Goal: Communication & Community: Answer question/provide support

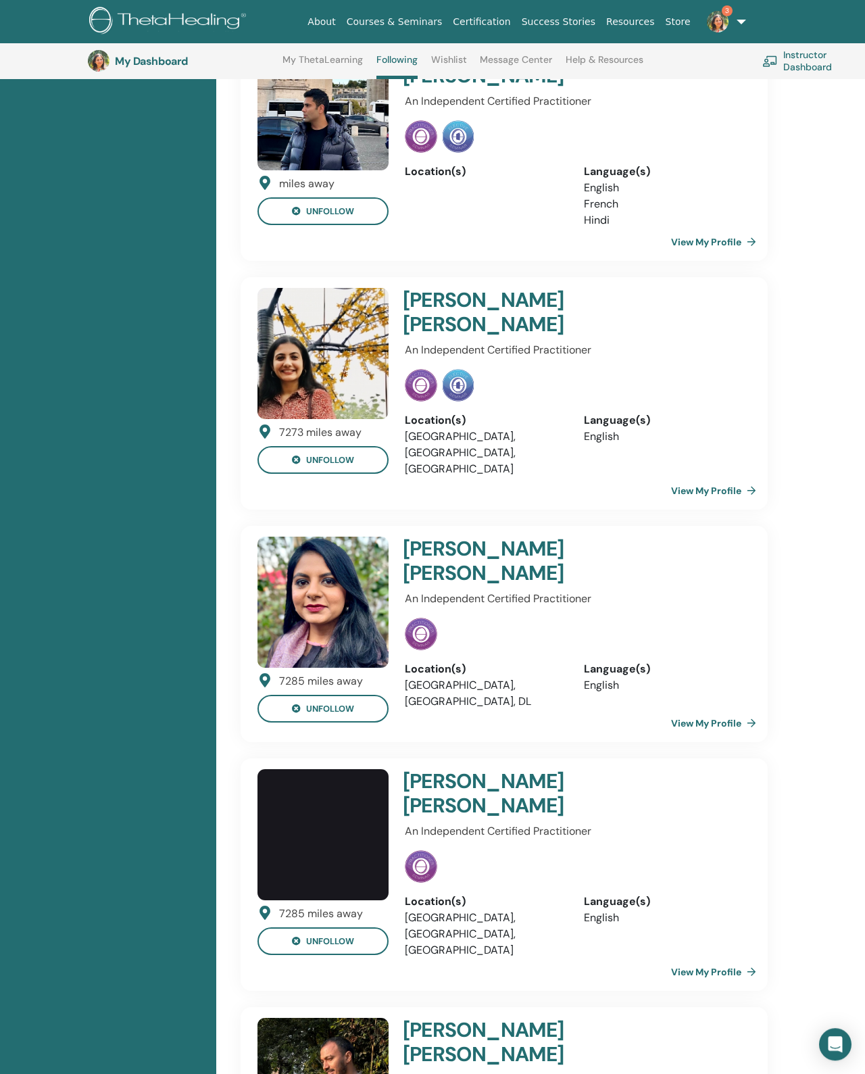
scroll to position [2637, 0]
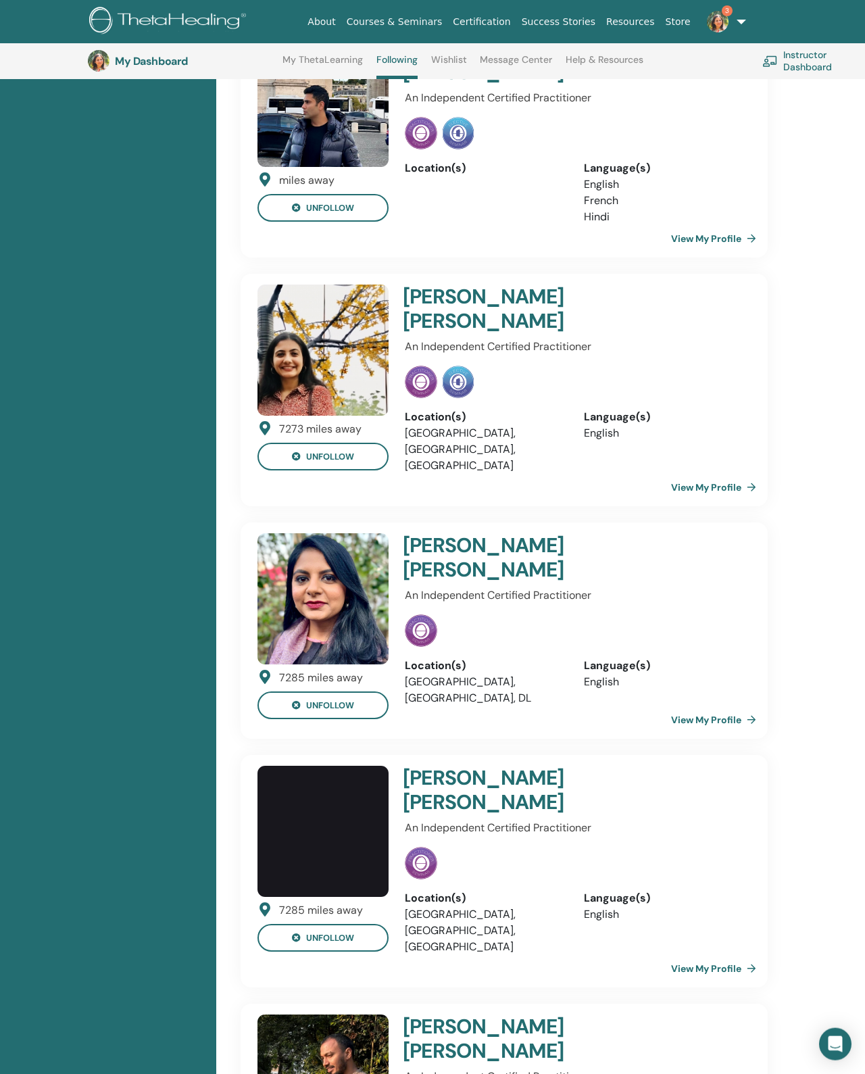
click at [735, 955] on link "View My Profile" at bounding box center [716, 968] width 91 height 27
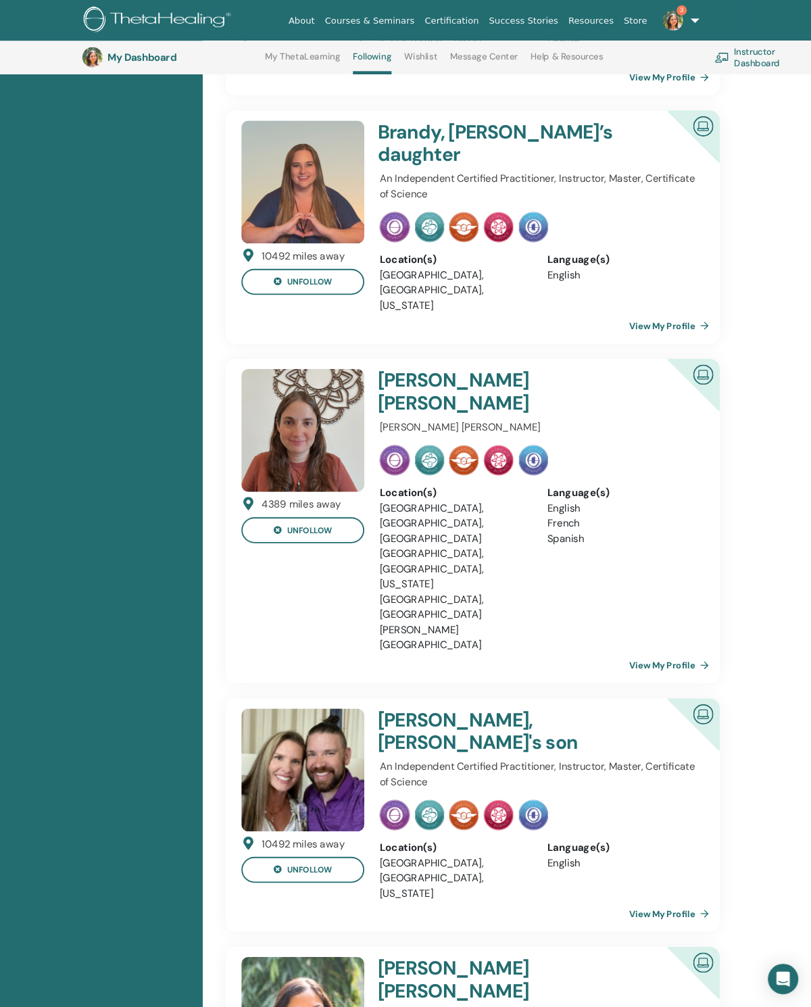
scroll to position [0, 0]
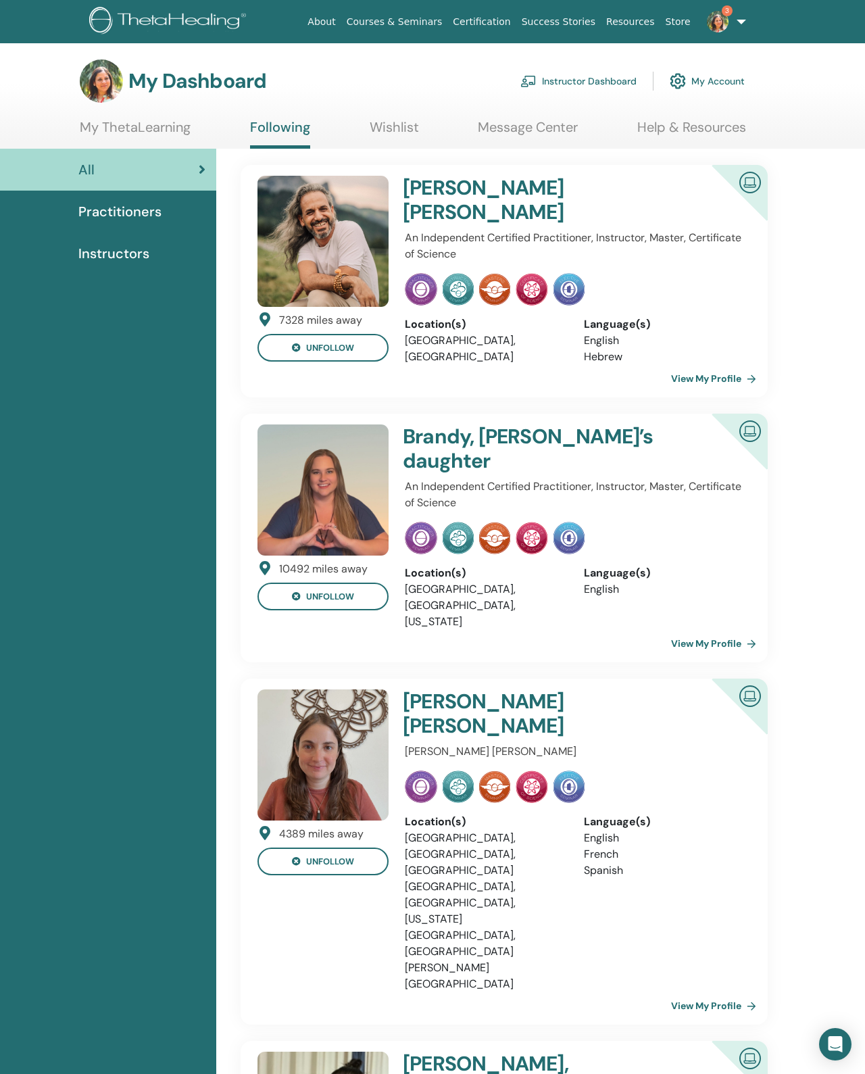
click at [705, 82] on link "My Account" at bounding box center [707, 81] width 75 height 30
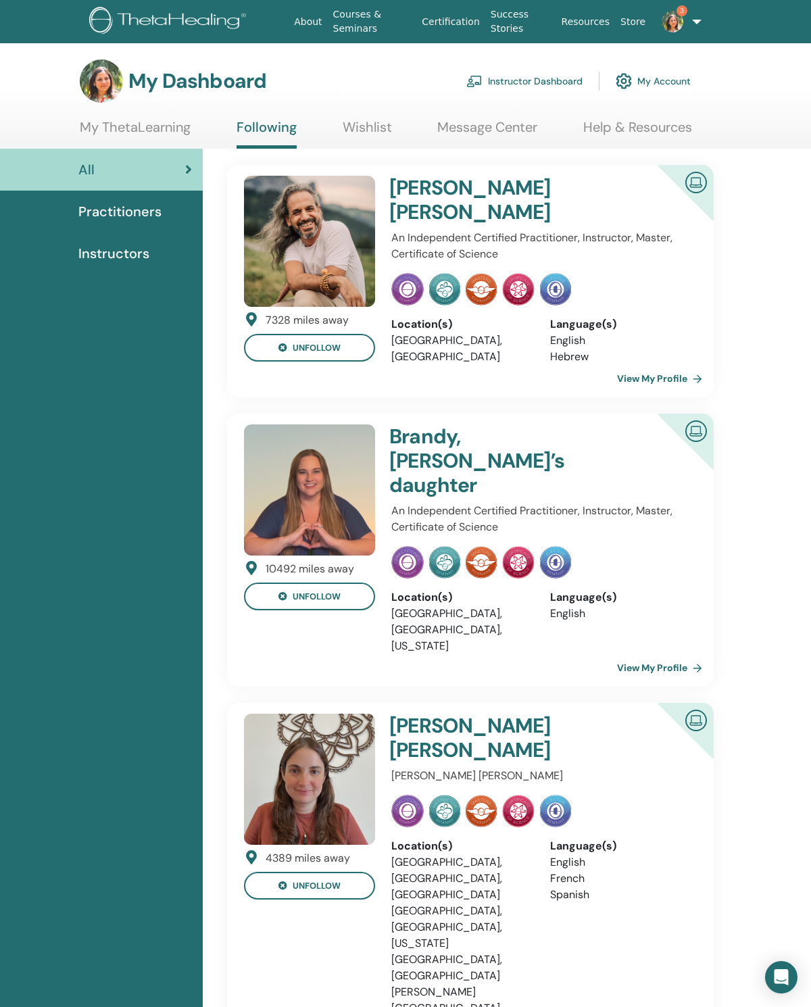
scroll to position [40, 0]
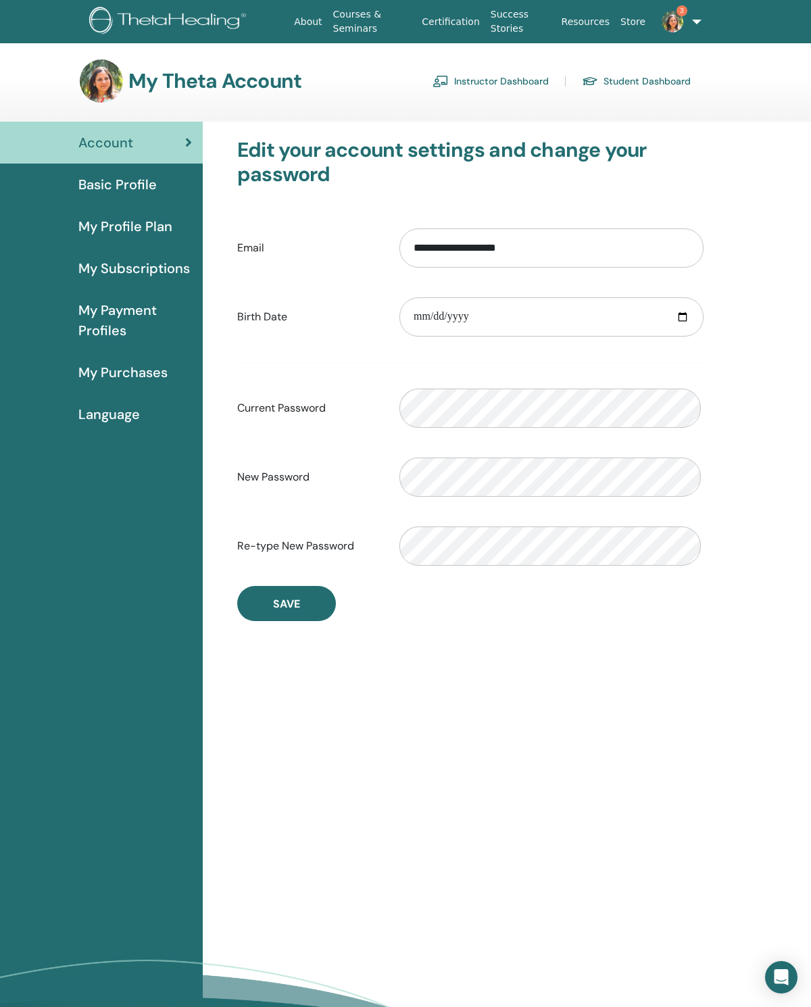
click at [138, 187] on span "Basic Profile" at bounding box center [117, 184] width 78 height 20
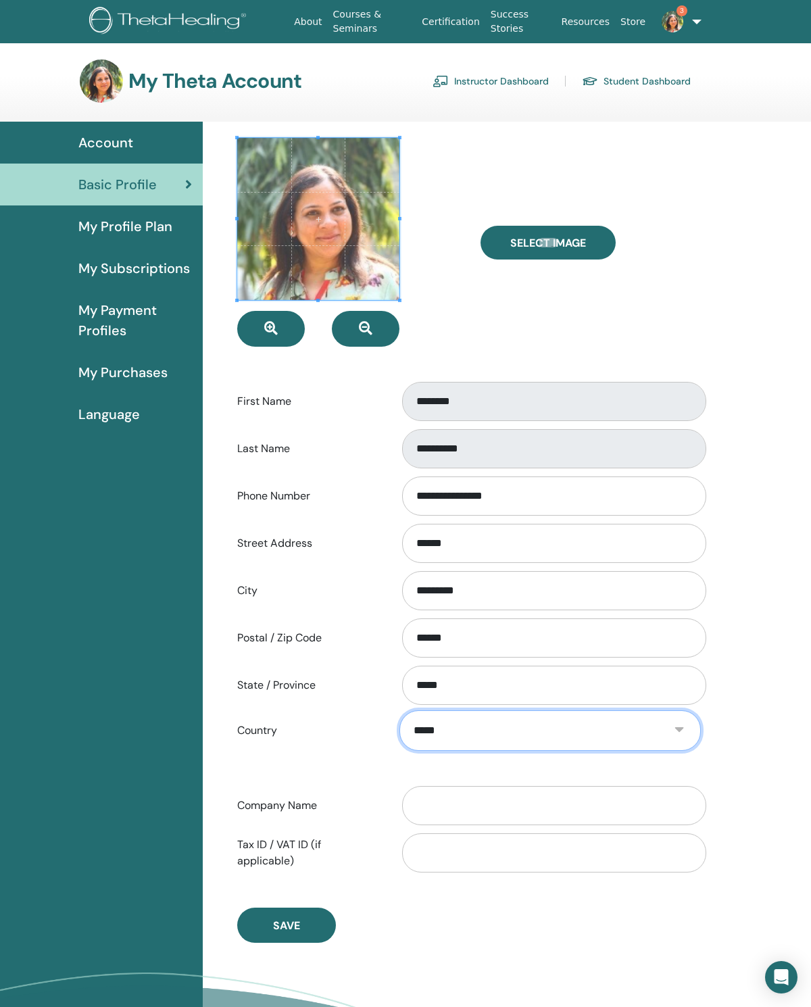
click at [621, 729] on select "**********" at bounding box center [551, 731] width 302 height 41
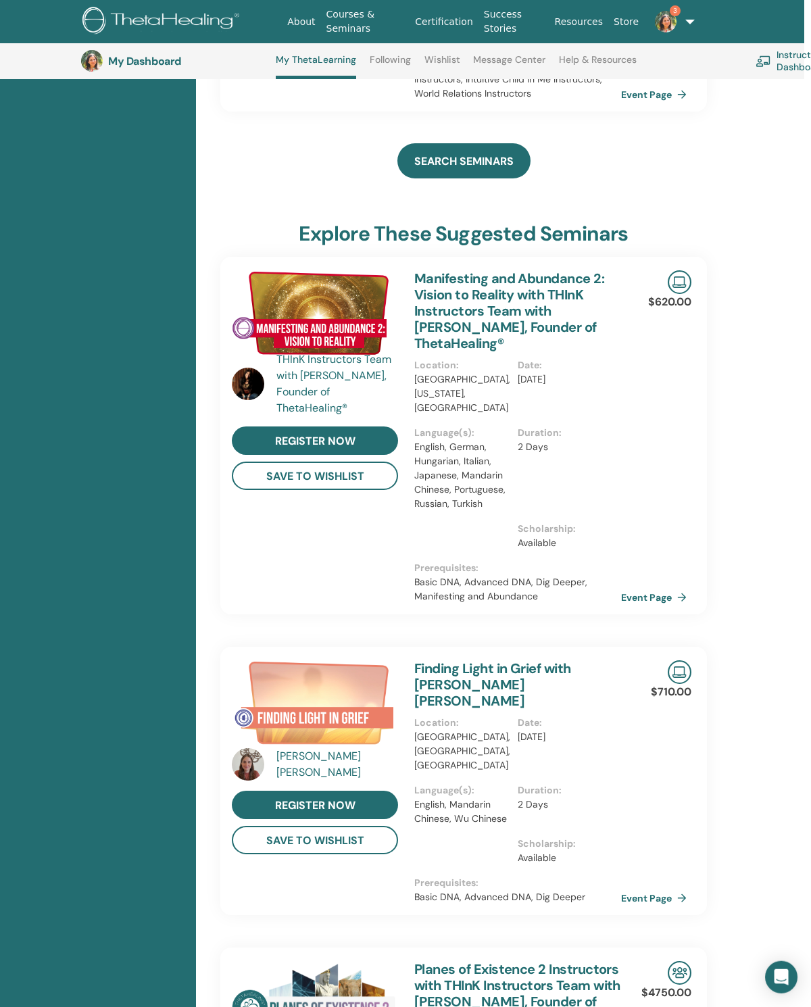
scroll to position [1205, 7]
click at [37, 953] on div "Certifications Upcoming Seminars Completed Seminars My Documents" at bounding box center [94, 303] width 203 height 2649
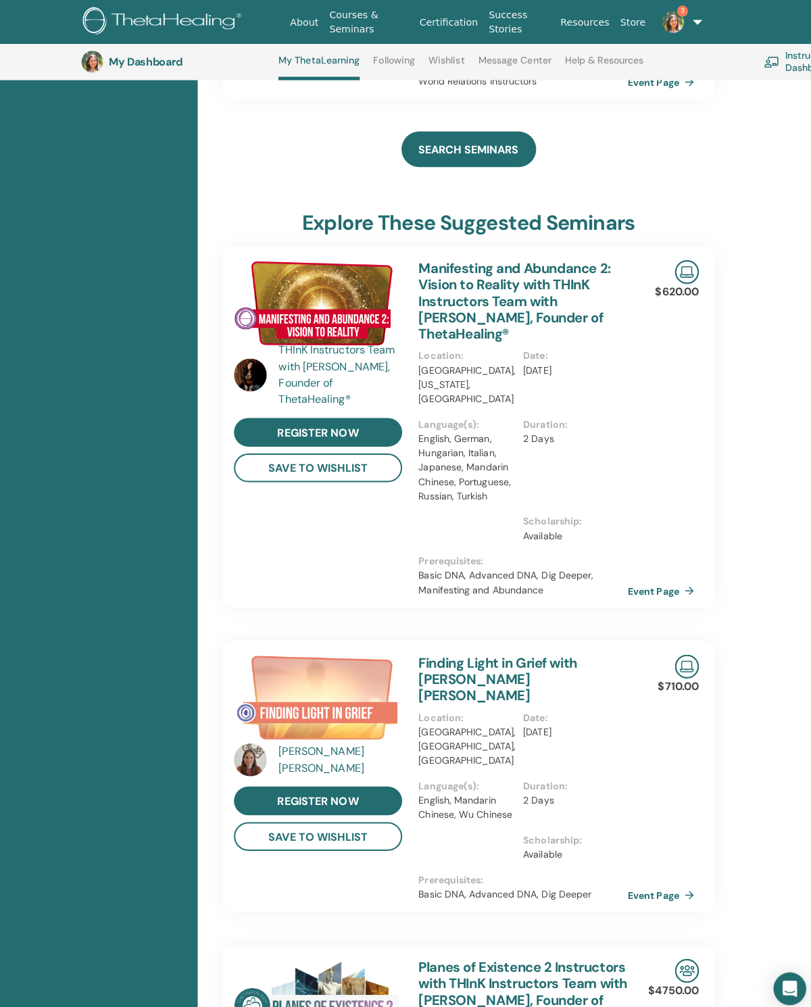
click at [30, 1007] on div "Certifications Upcoming Seminars Completed Seminars My Documents" at bounding box center [94, 290] width 203 height 2649
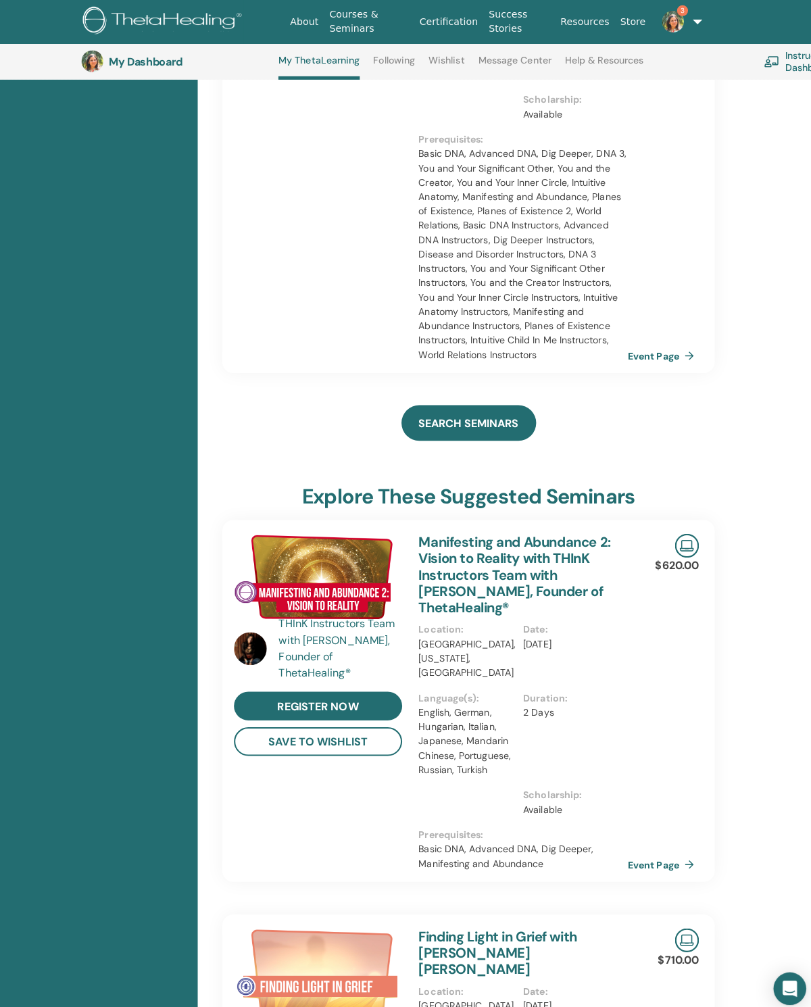
scroll to position [946, 7]
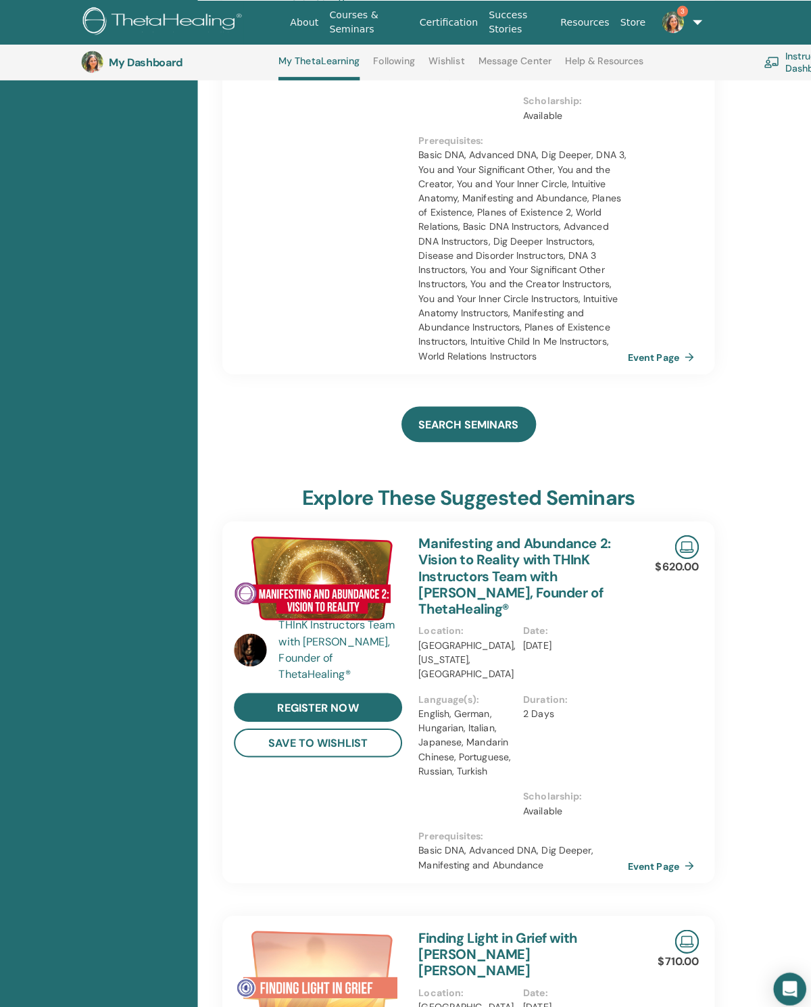
click at [158, 68] on h3 "My Dashboard" at bounding box center [175, 61] width 135 height 13
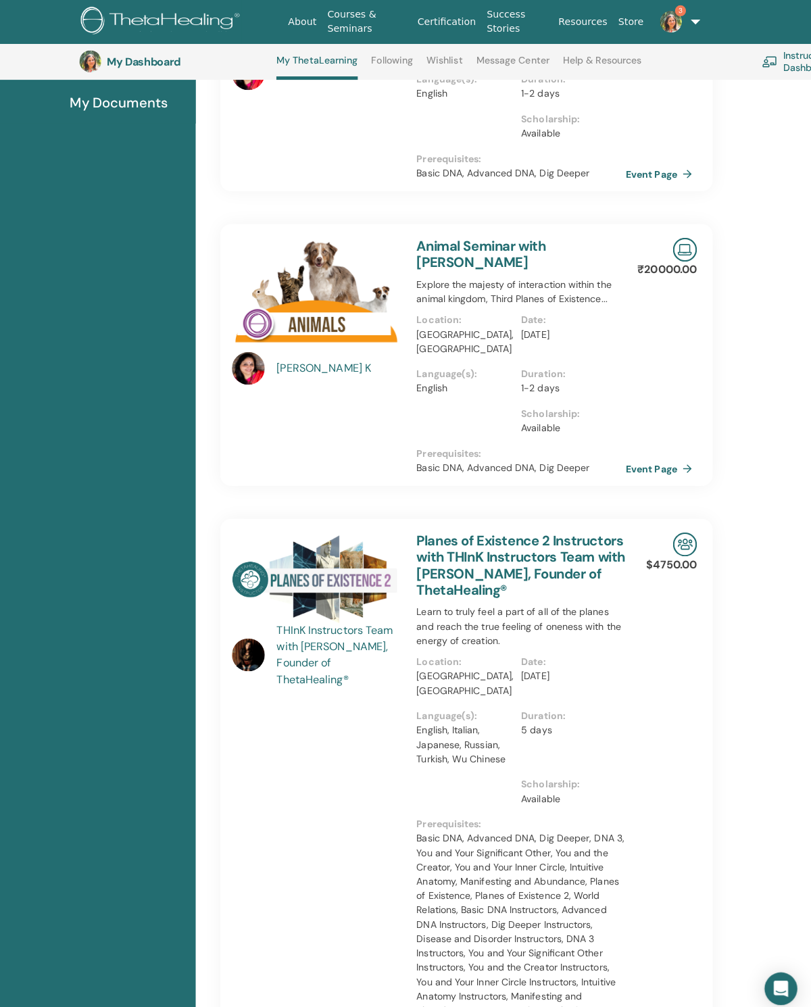
scroll to position [269, 0]
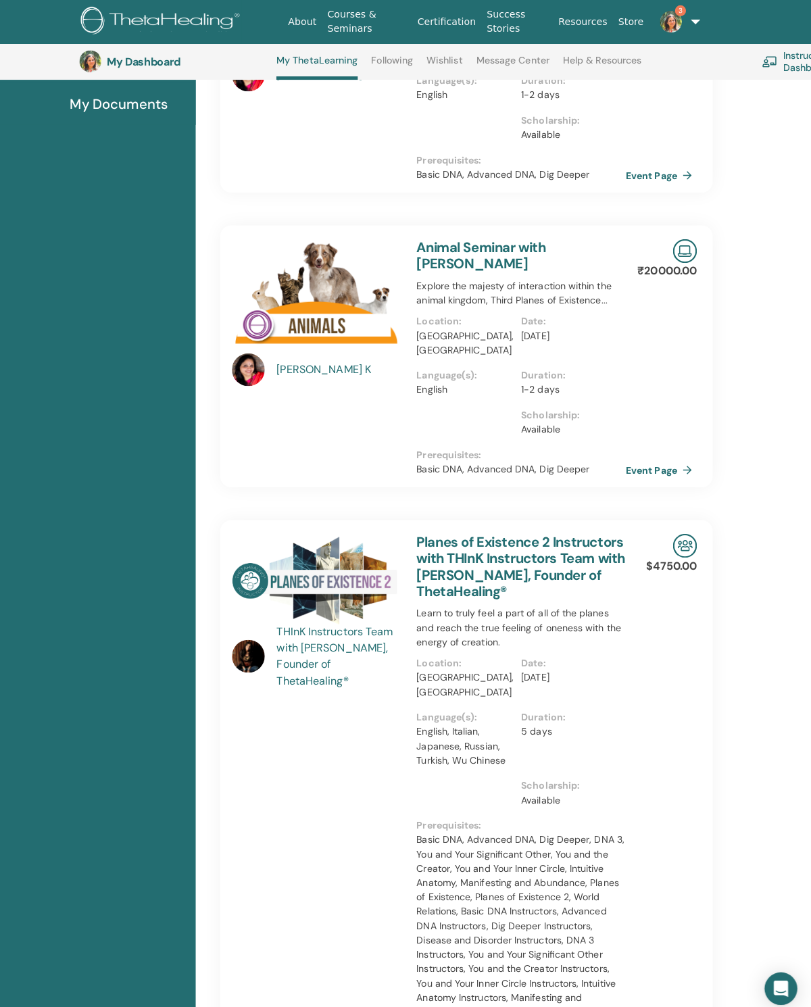
click at [671, 24] on img at bounding box center [673, 22] width 22 height 22
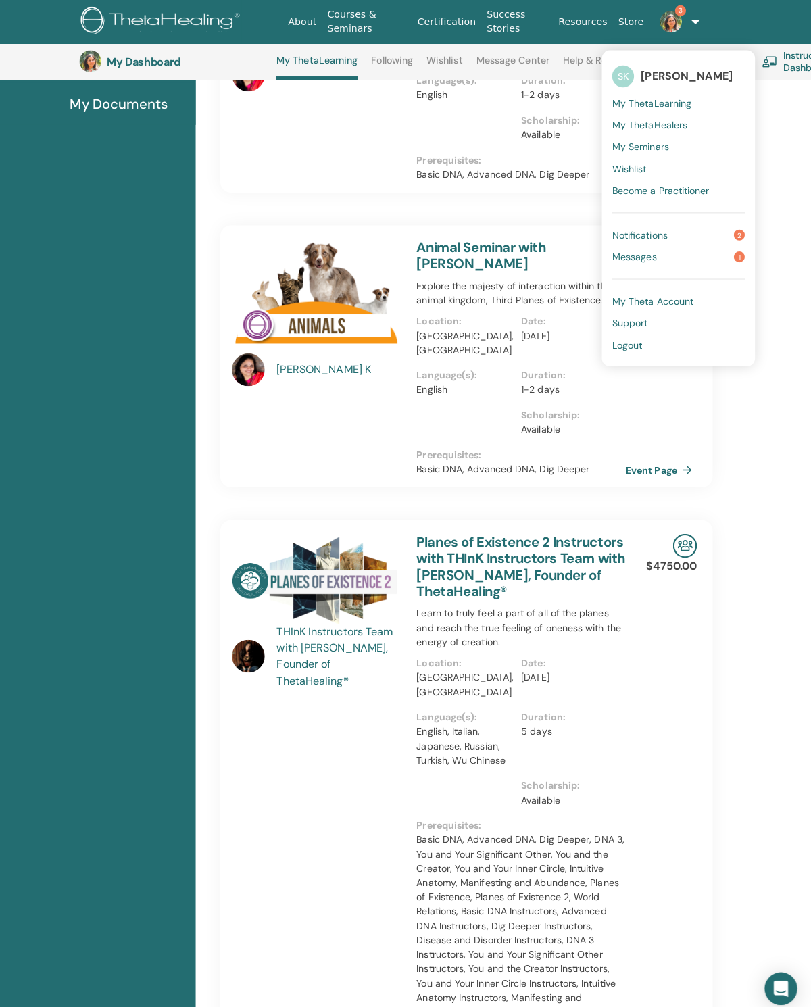
click at [708, 235] on link "Notifications 2" at bounding box center [680, 233] width 131 height 22
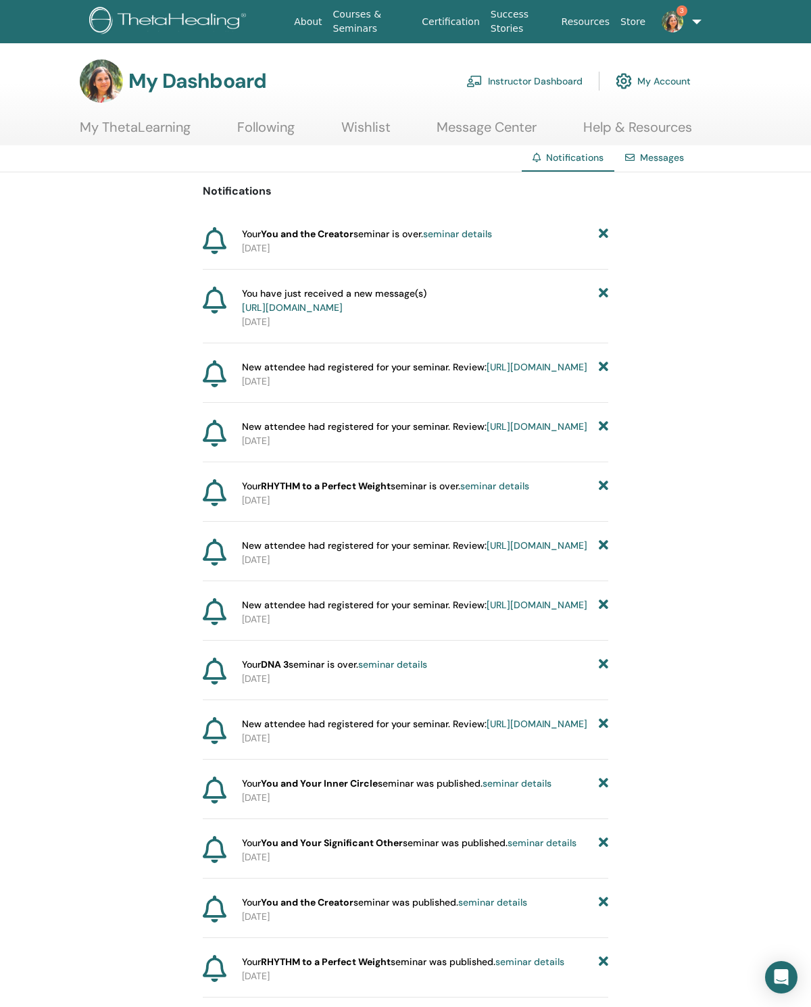
click at [371, 14] on link "Courses & Seminars" at bounding box center [372, 21] width 89 height 39
click at [524, 93] on link "Instructor Dashboard" at bounding box center [524, 81] width 116 height 30
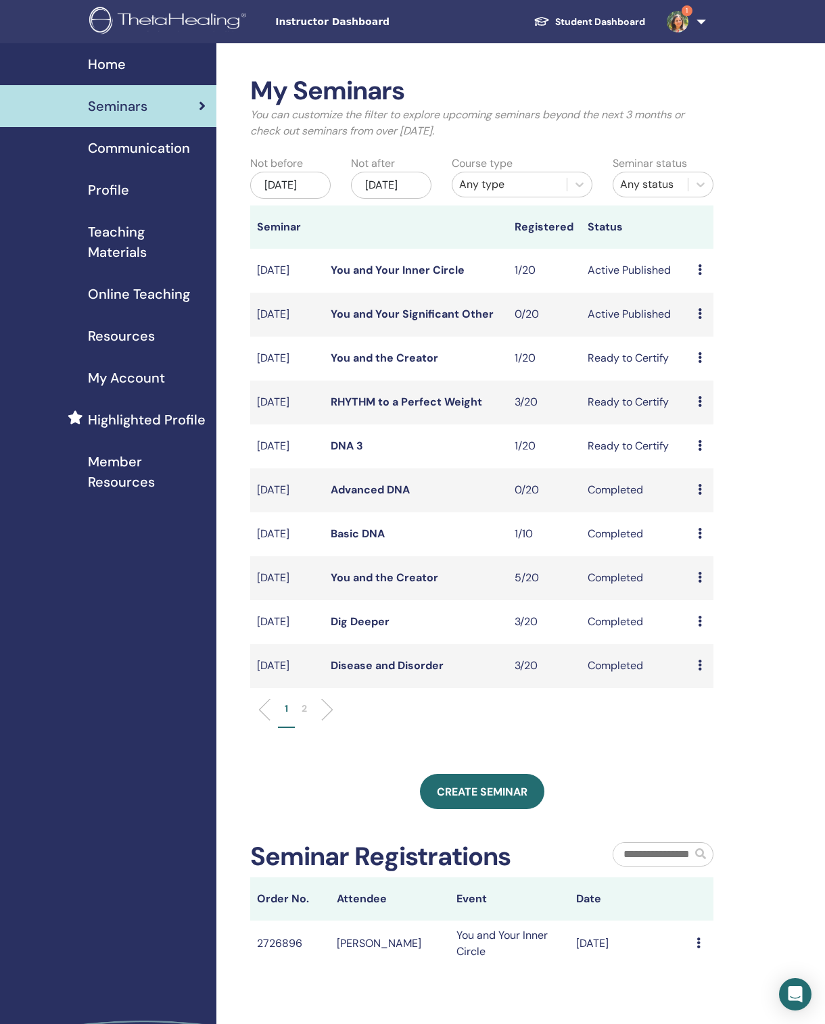
click at [103, 57] on span "Home" at bounding box center [107, 64] width 38 height 20
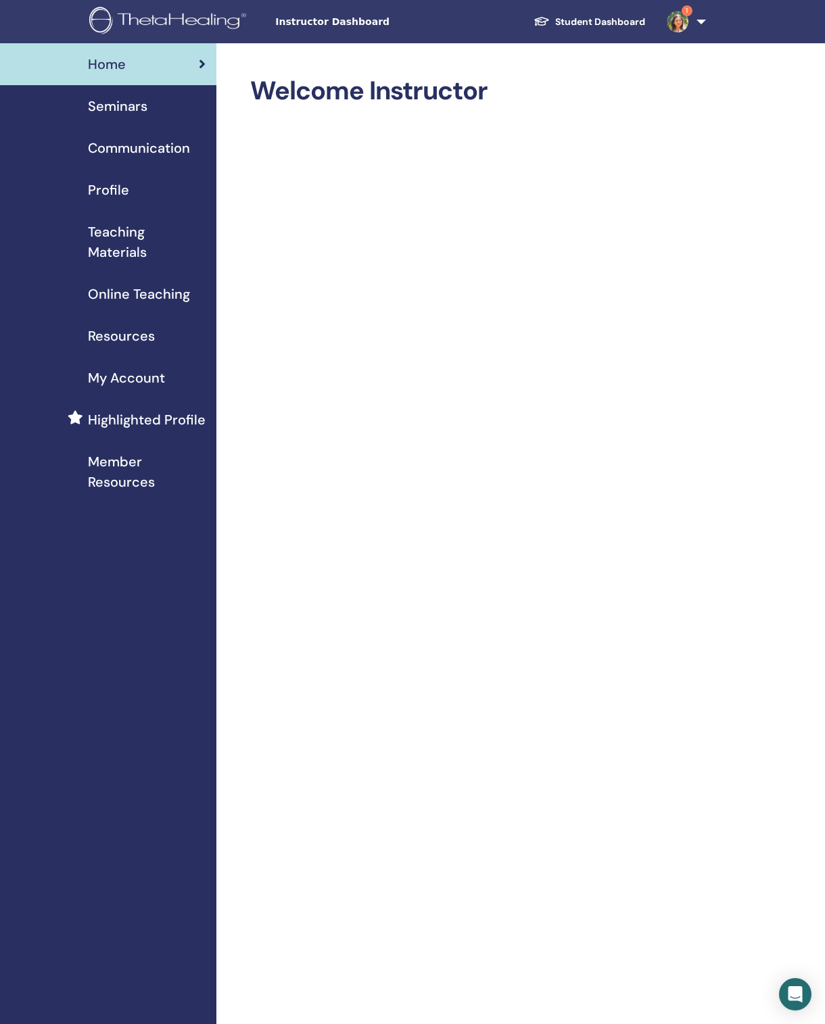
click at [683, 29] on img at bounding box center [678, 22] width 22 height 22
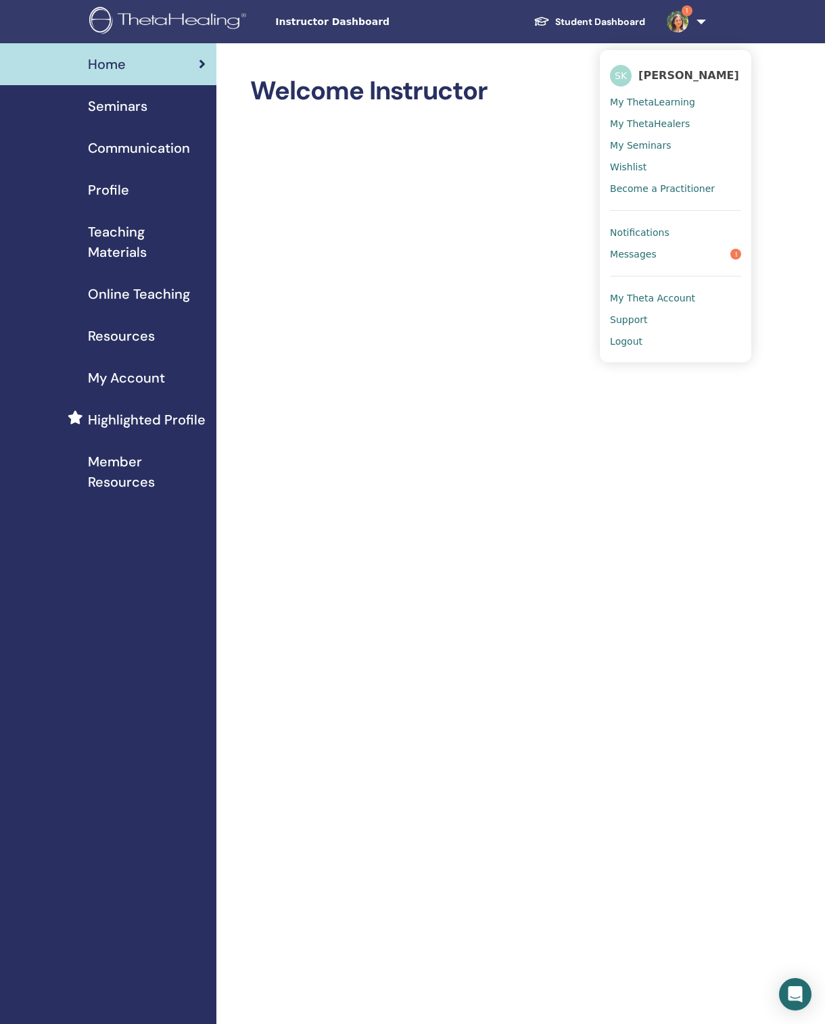
click at [113, 111] on span "Seminars" at bounding box center [117, 106] width 59 height 20
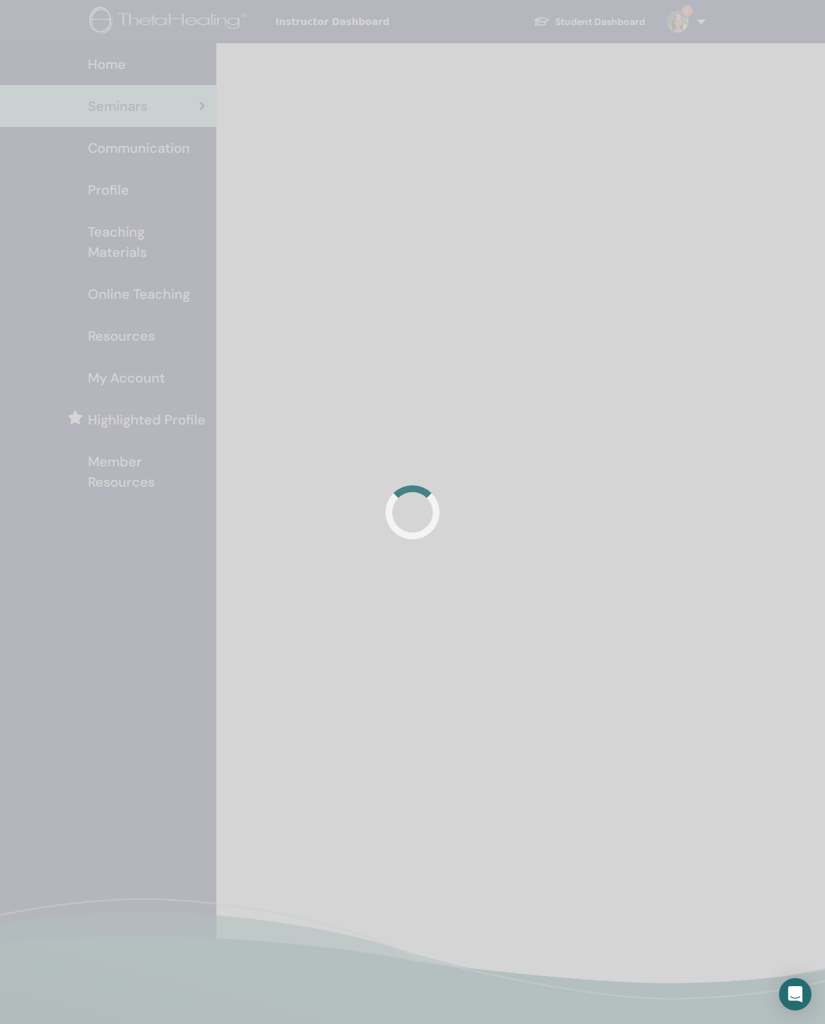
scroll to position [24, 0]
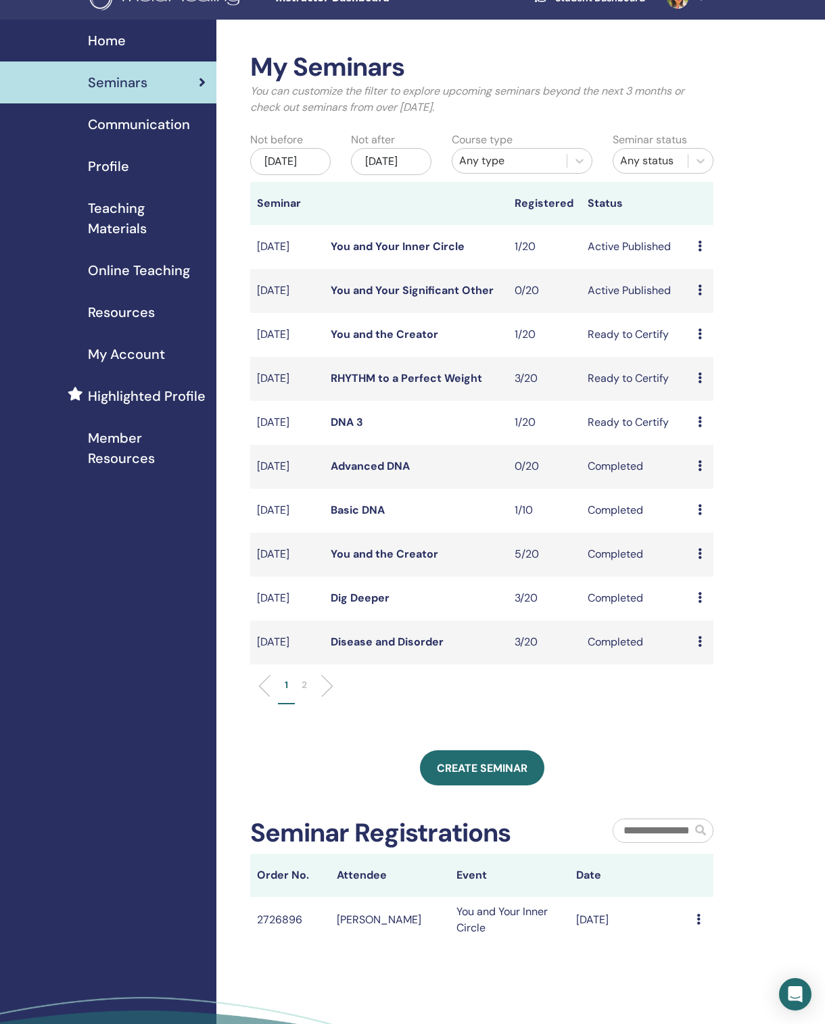
click at [704, 343] on div "Preview Edit Attendees Cancel" at bounding box center [702, 335] width 9 height 16
click at [740, 418] on link "Attendees" at bounding box center [715, 411] width 51 height 14
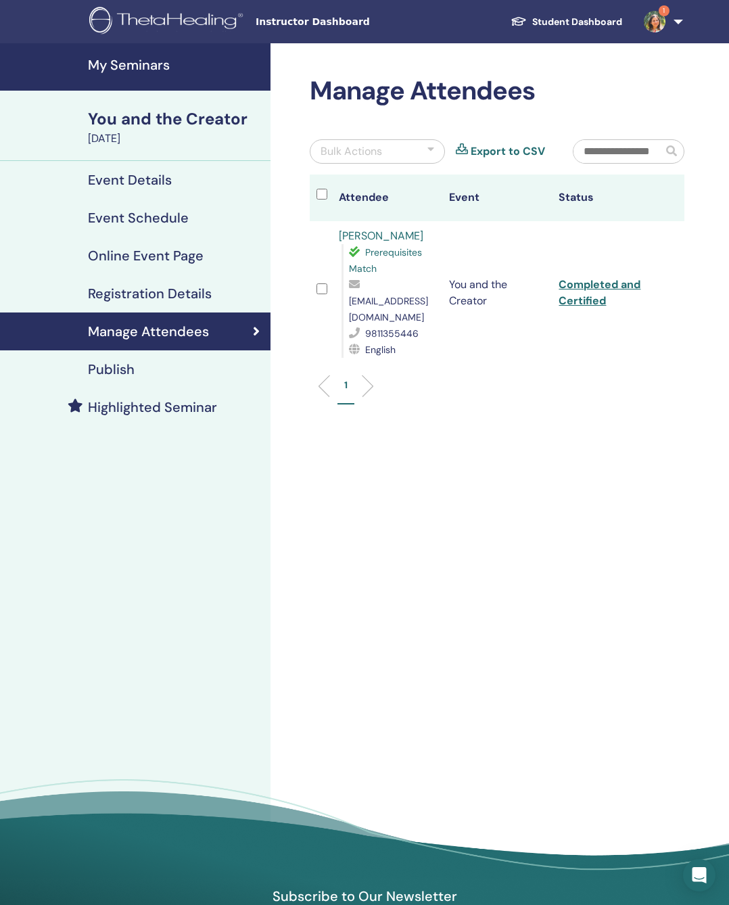
click at [110, 133] on div "[DATE]" at bounding box center [175, 138] width 174 height 16
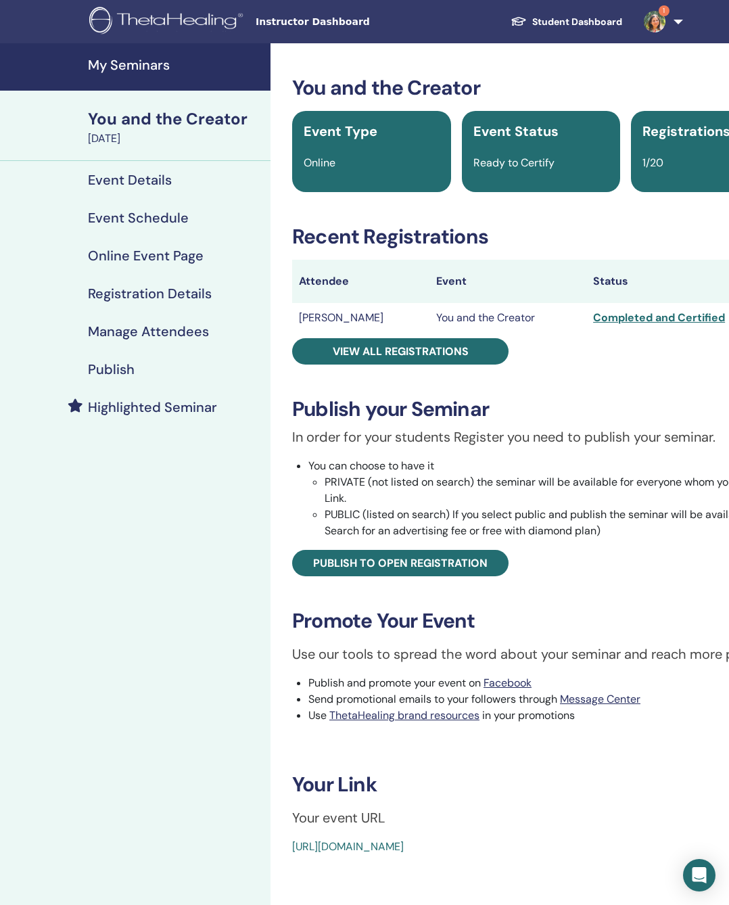
click at [133, 71] on h4 "My Seminars" at bounding box center [175, 65] width 174 height 16
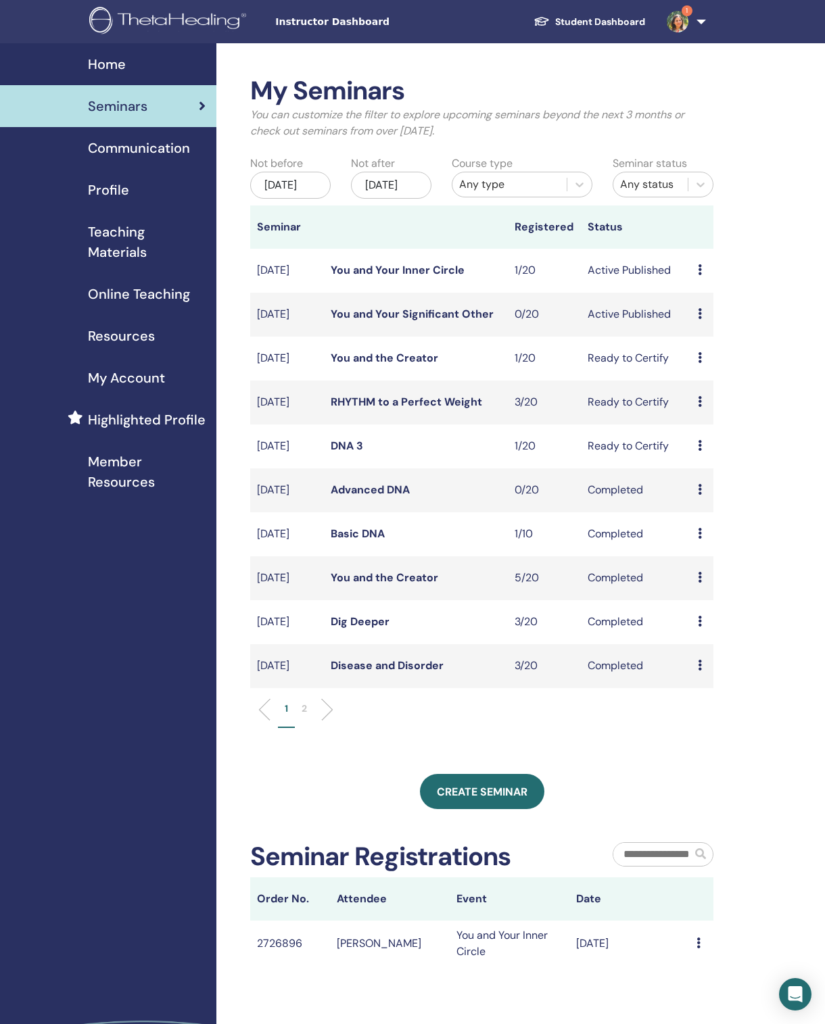
scroll to position [0, 10]
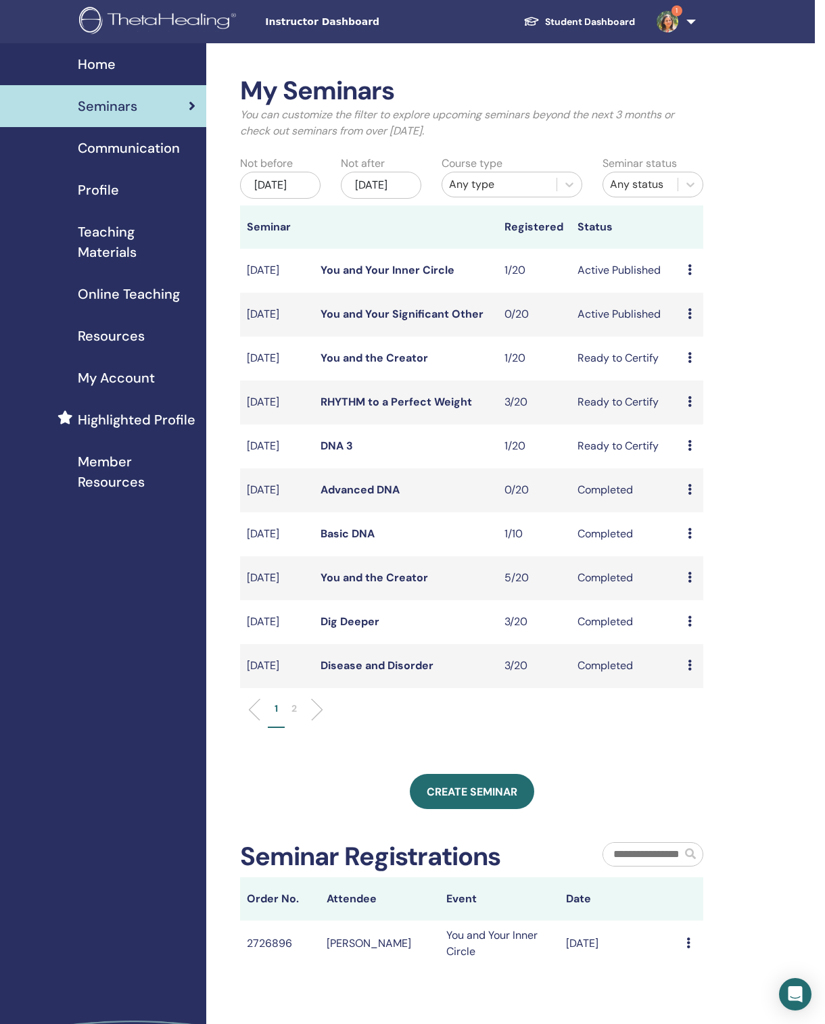
click at [688, 22] on link "1" at bounding box center [673, 21] width 55 height 43
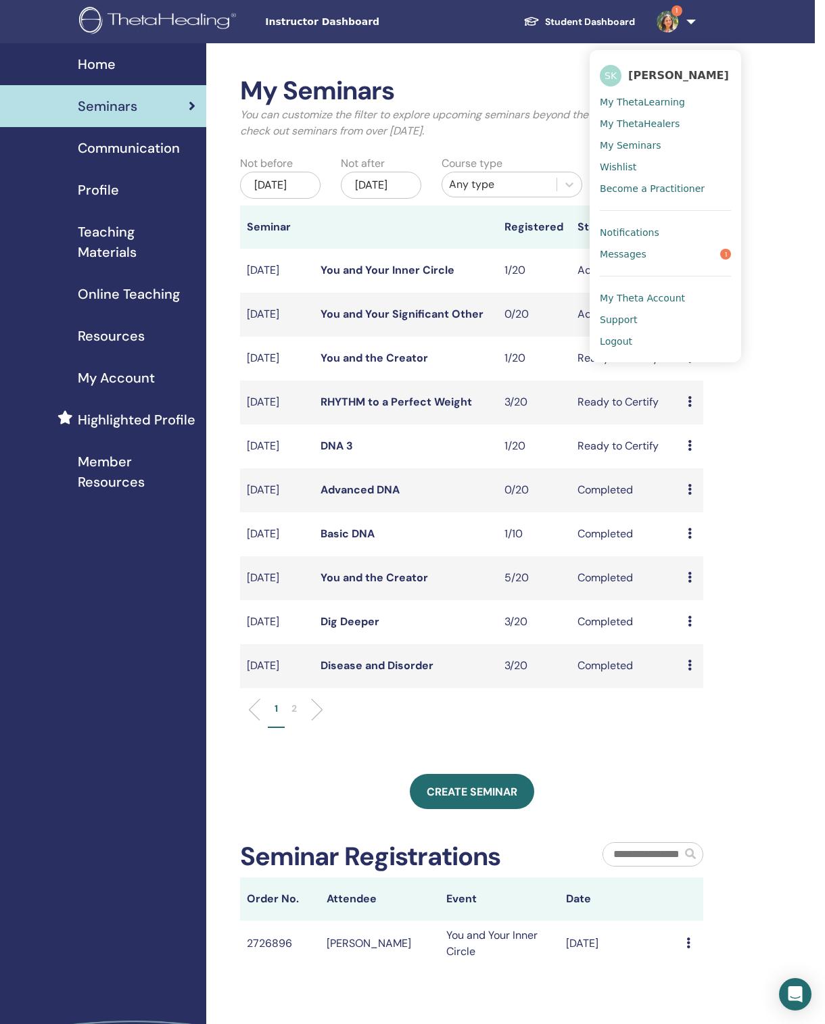
click at [694, 265] on link "Messages 1" at bounding box center [665, 254] width 131 height 22
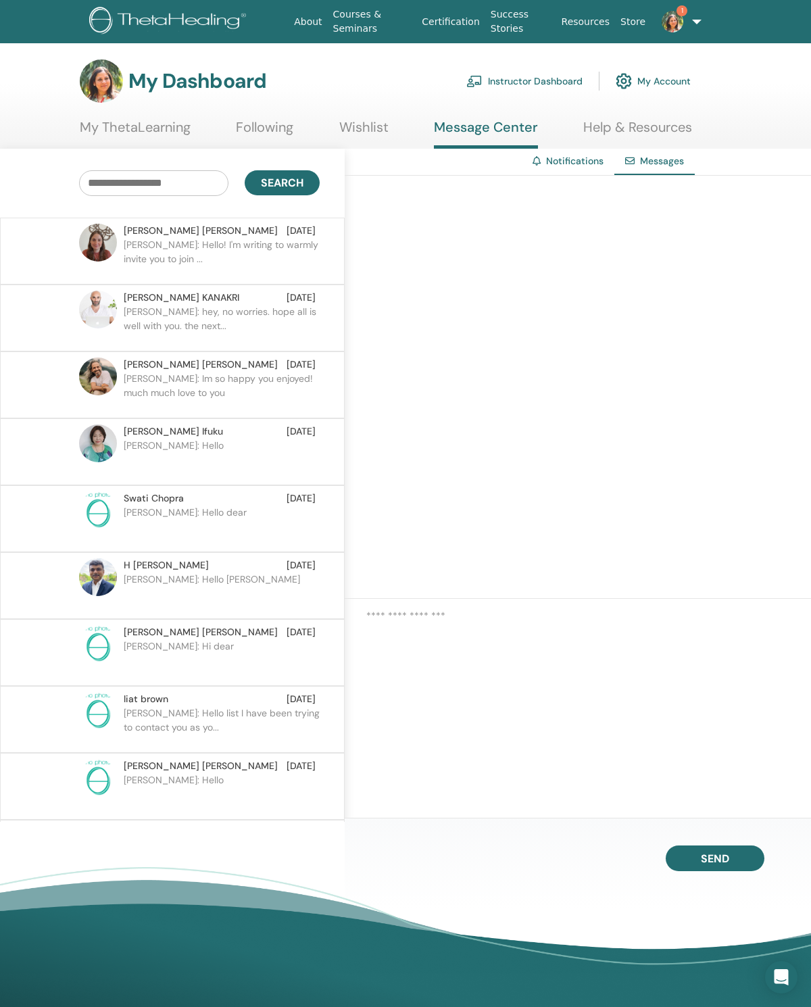
click at [270, 273] on p "[PERSON_NAME]: Hello! I'm writing to warmly invite you to join ..." at bounding box center [222, 258] width 196 height 41
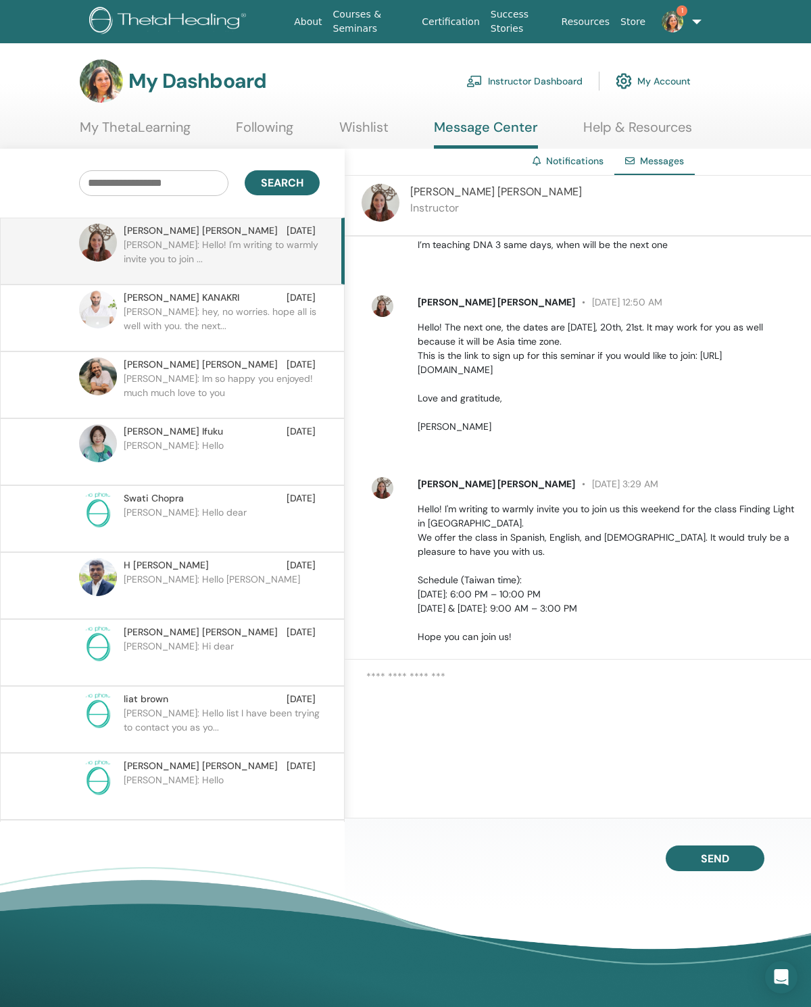
scroll to position [1627, 0]
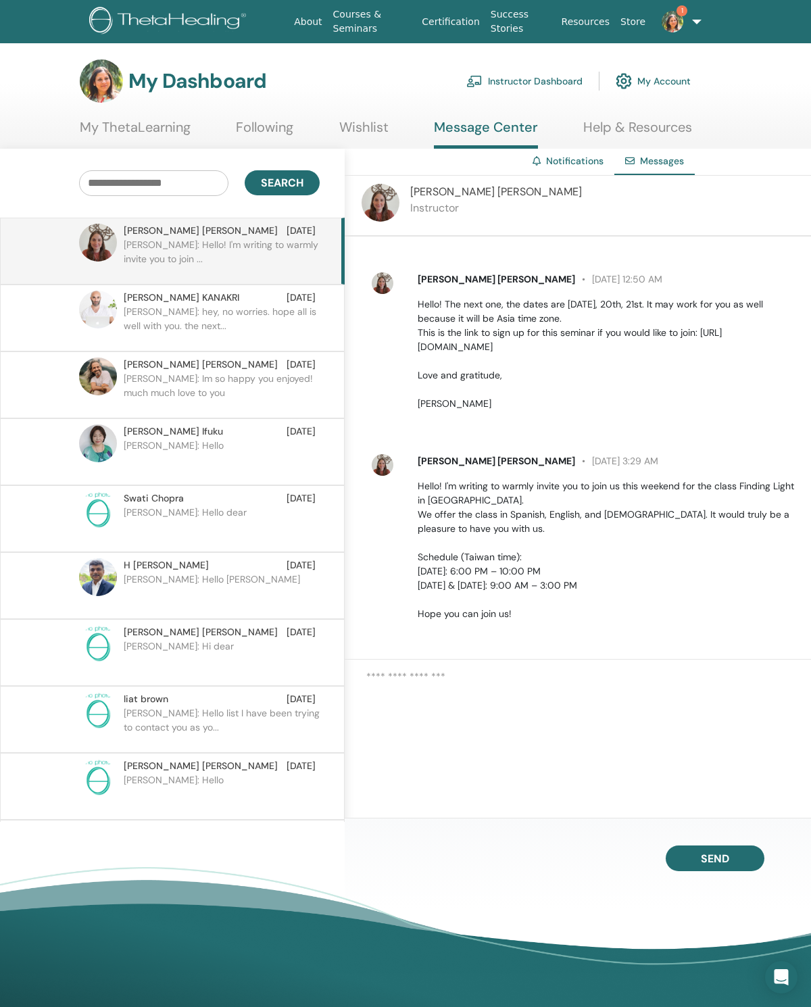
click at [505, 750] on textarea at bounding box center [588, 709] width 445 height 81
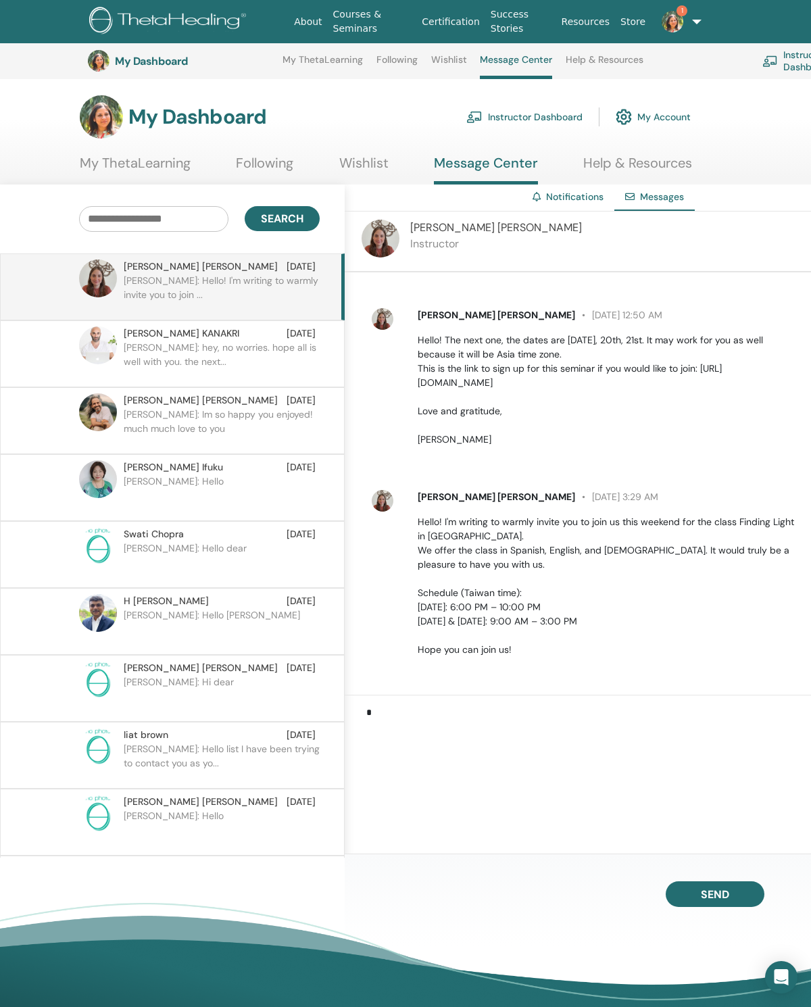
scroll to position [75, 0]
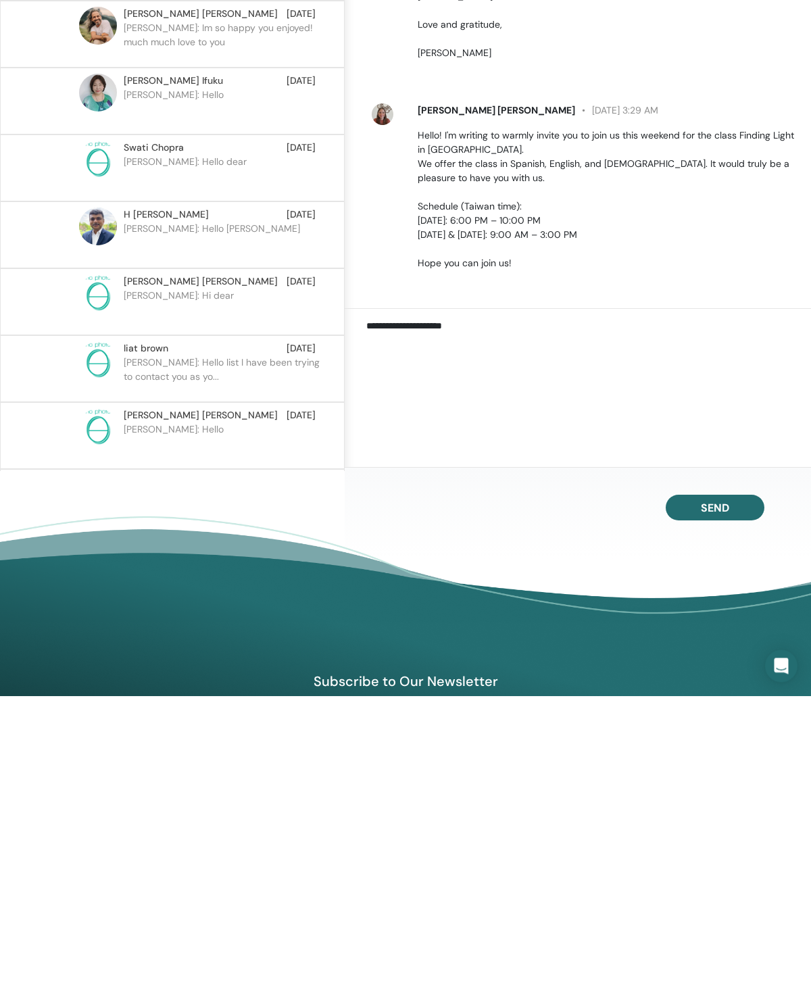
type textarea "**********"
click at [741, 807] on button "Send" at bounding box center [715, 820] width 99 height 26
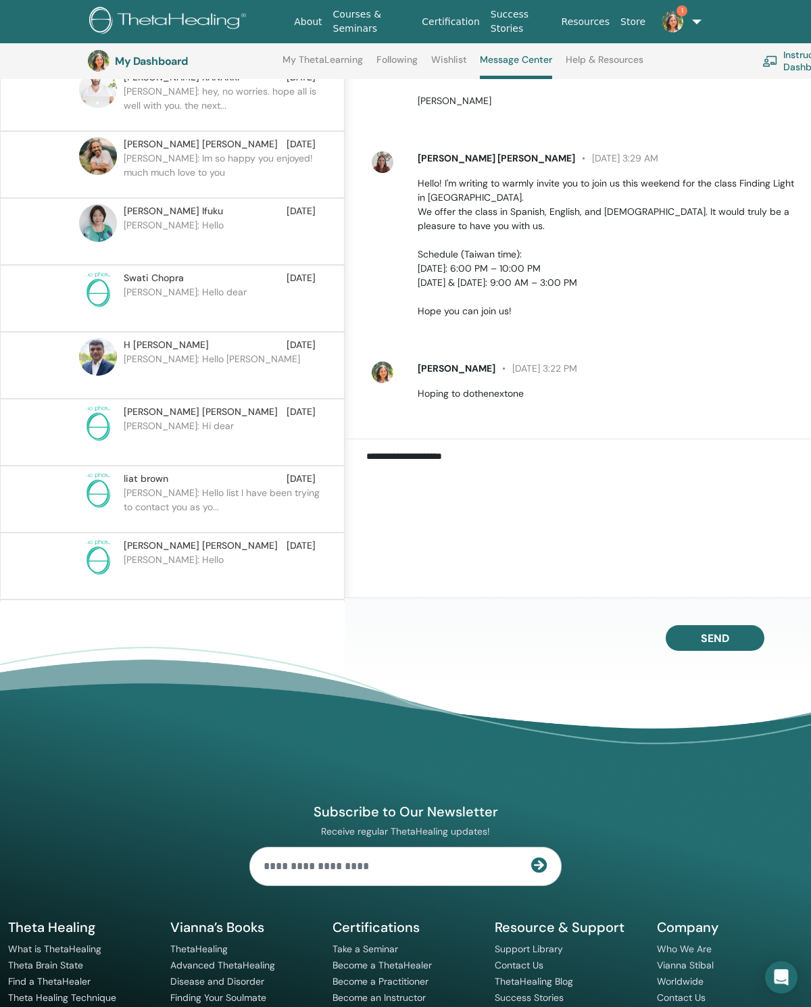
scroll to position [256, 0]
click at [677, 31] on img at bounding box center [673, 22] width 22 height 22
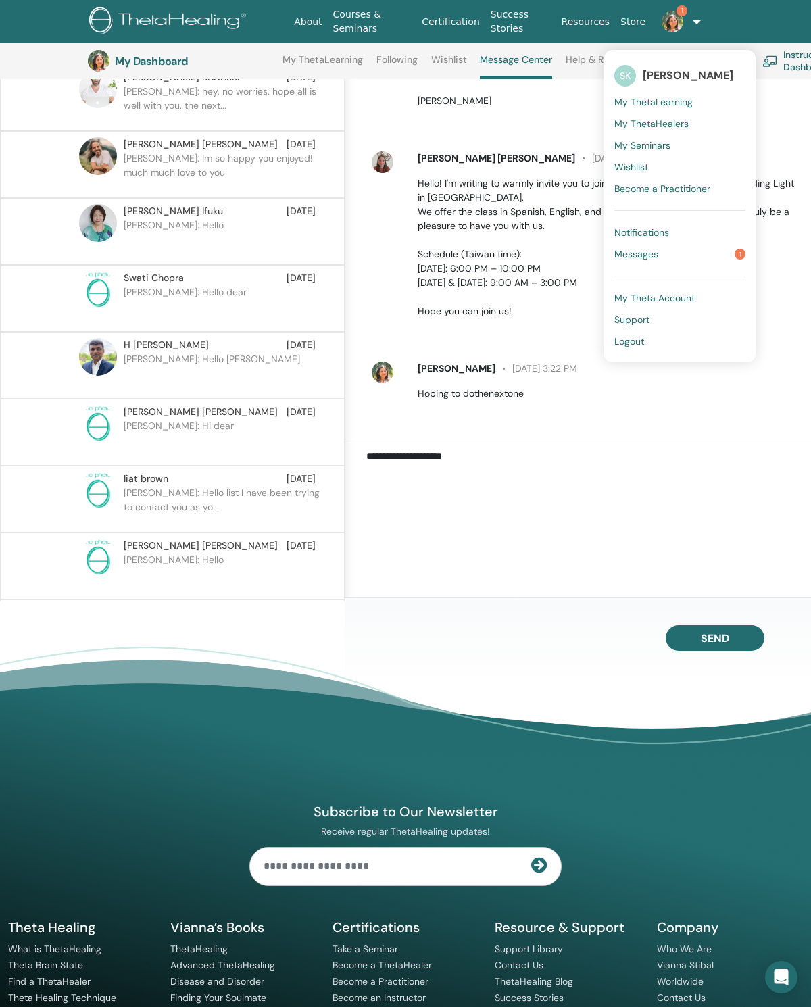
click at [703, 265] on link "Messages 1" at bounding box center [680, 254] width 131 height 22
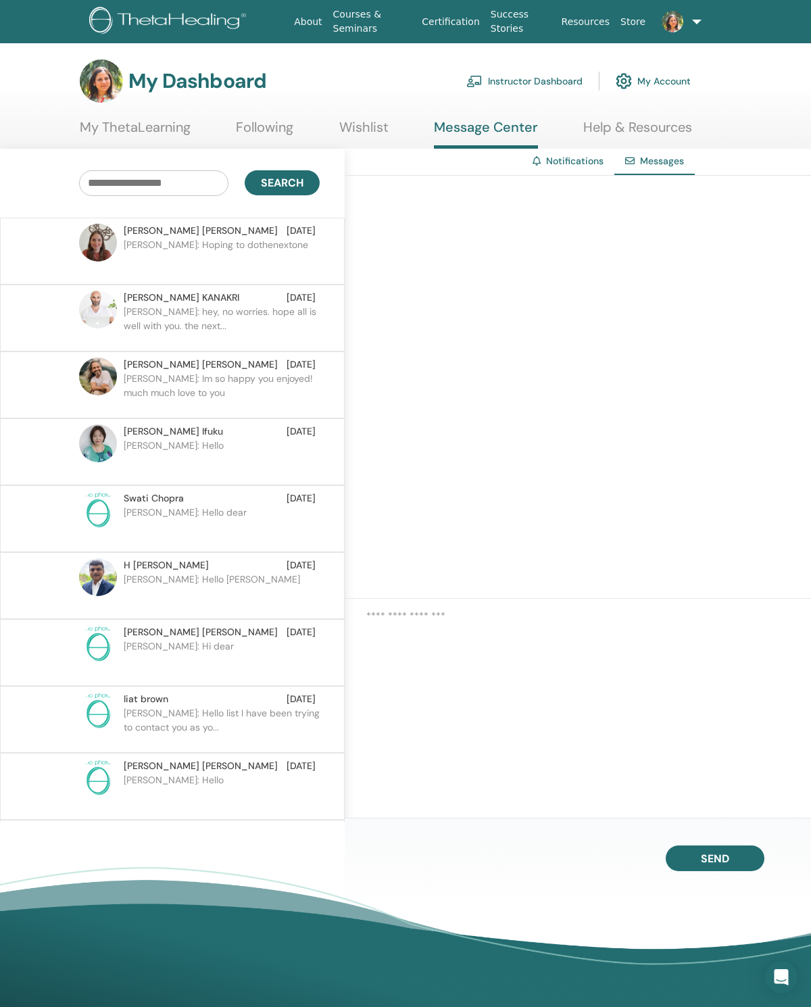
click at [270, 333] on p "[PERSON_NAME]: hey, no worries. hope all is well with you. the next..." at bounding box center [222, 325] width 196 height 41
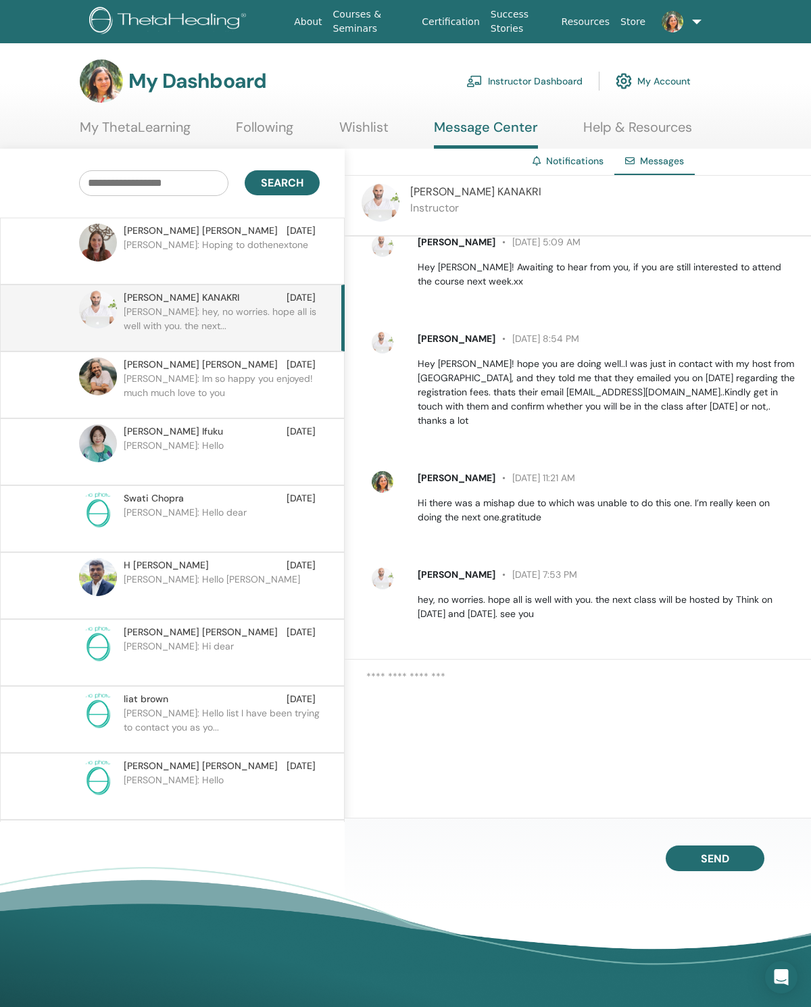
scroll to position [1593, 0]
